Goal: Information Seeking & Learning: Learn about a topic

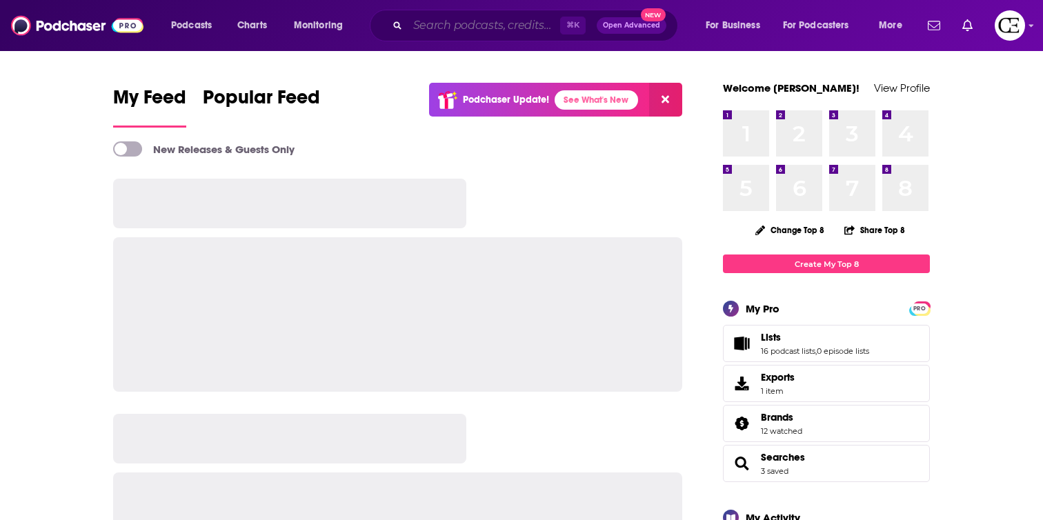
click at [431, 21] on input "Search podcasts, credits, & more..." at bounding box center [483, 25] width 152 height 22
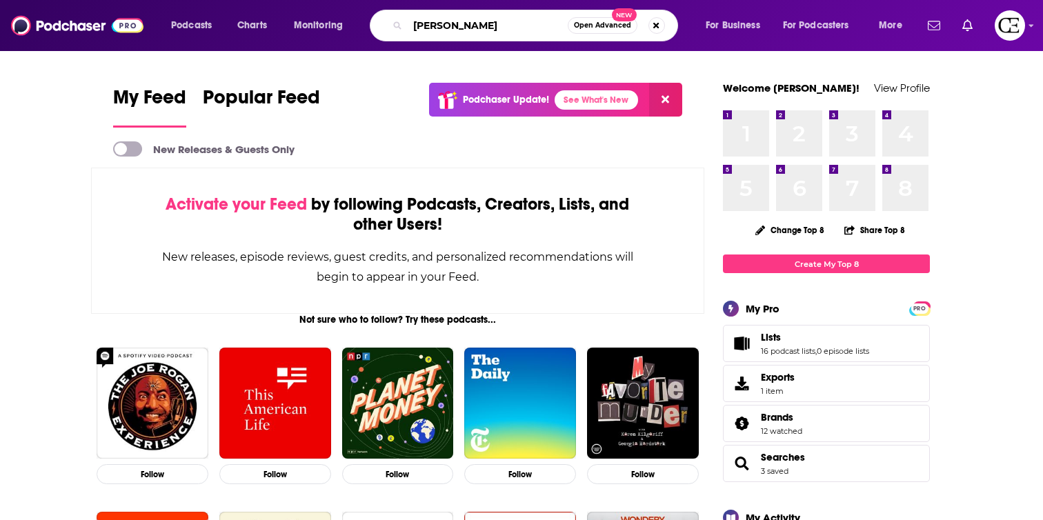
type input "[PERSON_NAME]"
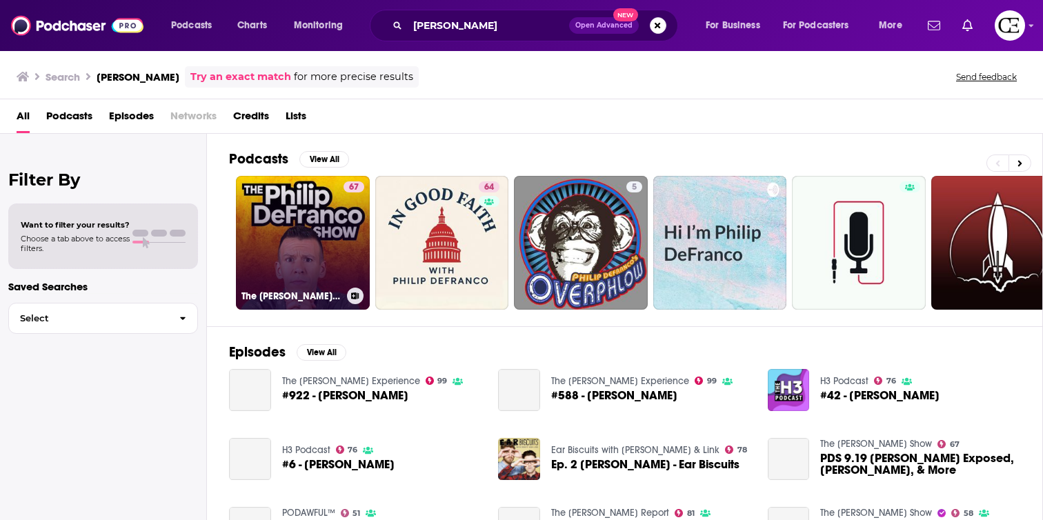
click at [297, 203] on link "67 The [PERSON_NAME] Show" at bounding box center [303, 243] width 134 height 134
